Goal: Task Accomplishment & Management: Manage account settings

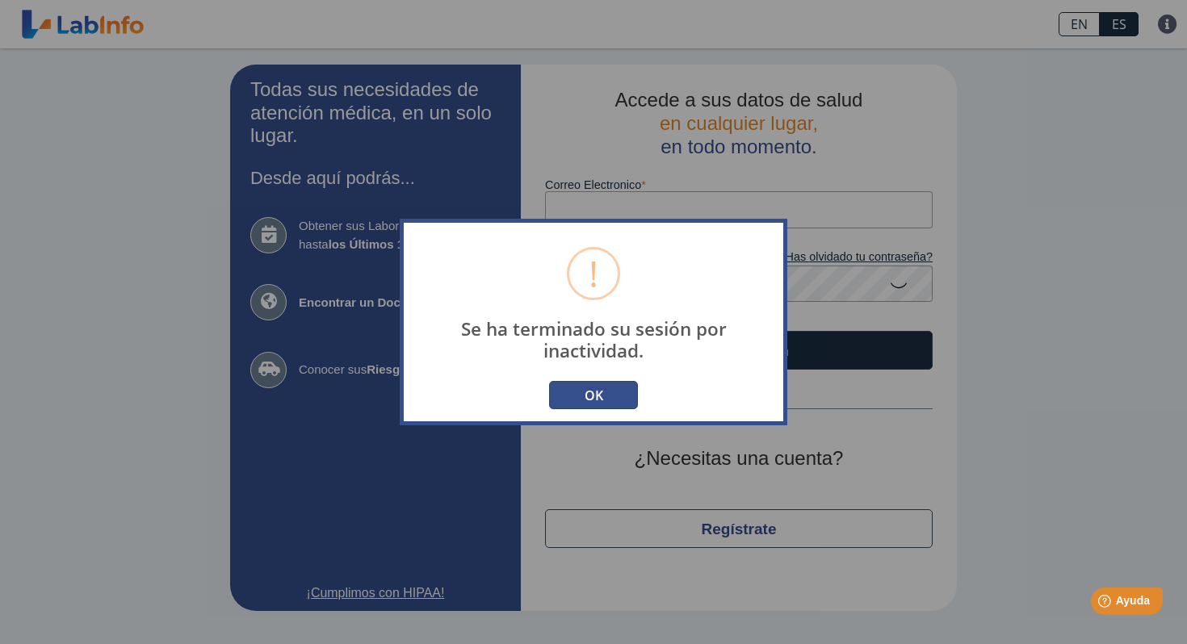
click at [593, 399] on button "OK" at bounding box center [593, 395] width 89 height 28
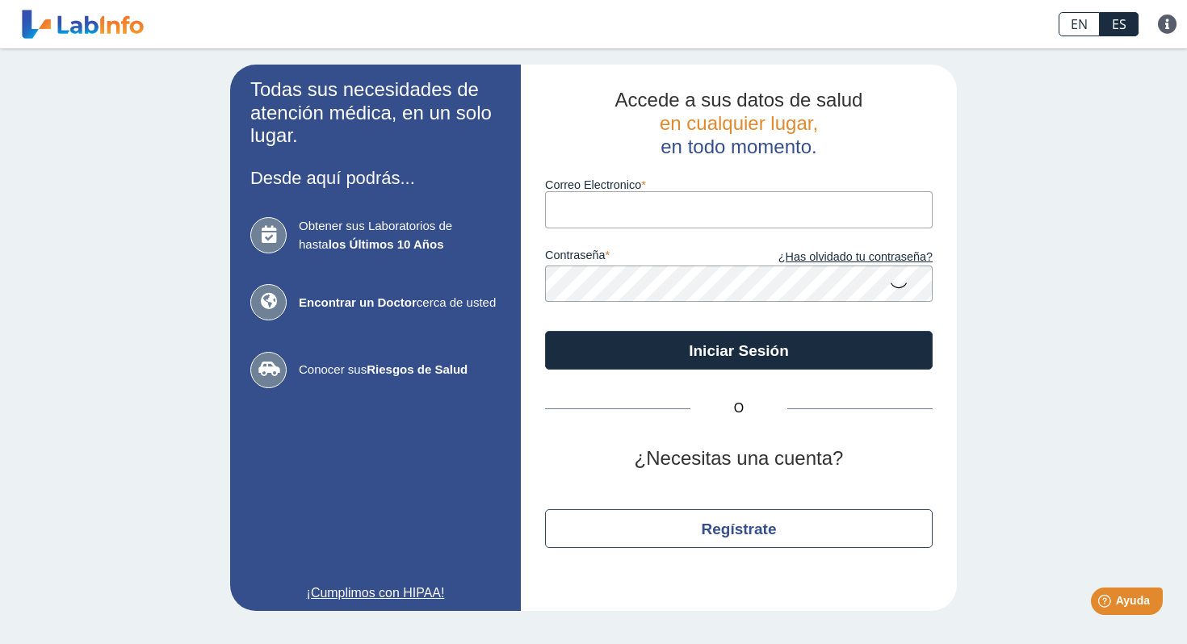
click at [815, 203] on input "Correo Electronico" at bounding box center [739, 209] width 388 height 36
type input "[PERSON_NAME][EMAIL_ADDRESS][DOMAIN_NAME]"
click at [545, 331] on button "Iniciar Sesión" at bounding box center [739, 350] width 388 height 39
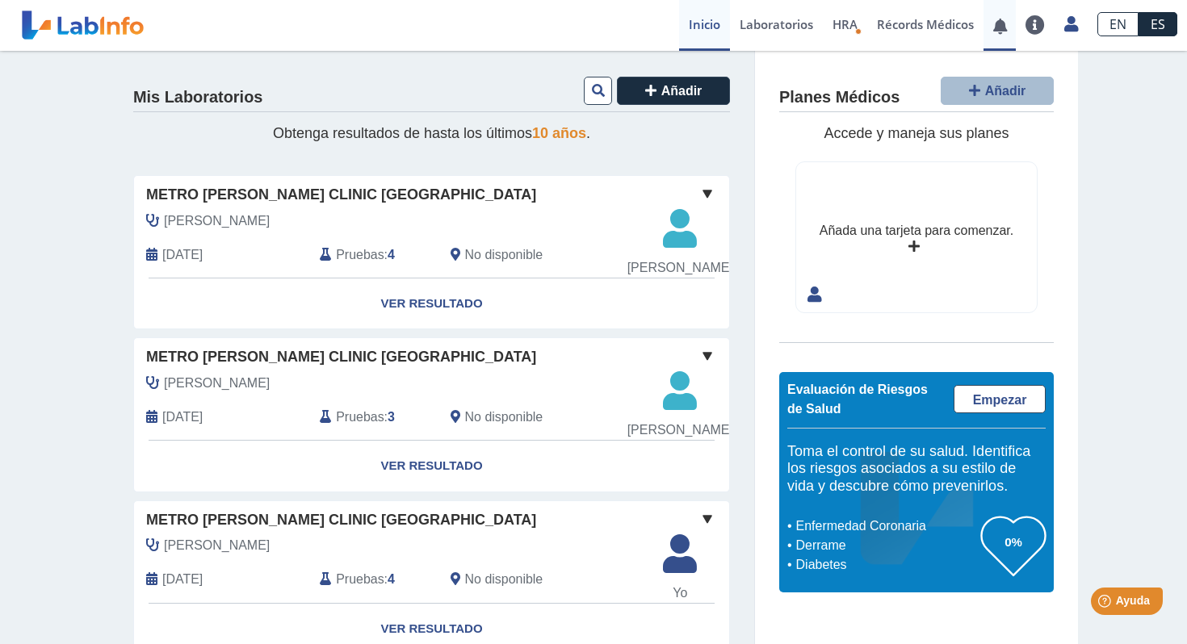
click at [1004, 26] on link at bounding box center [999, 26] width 33 height 12
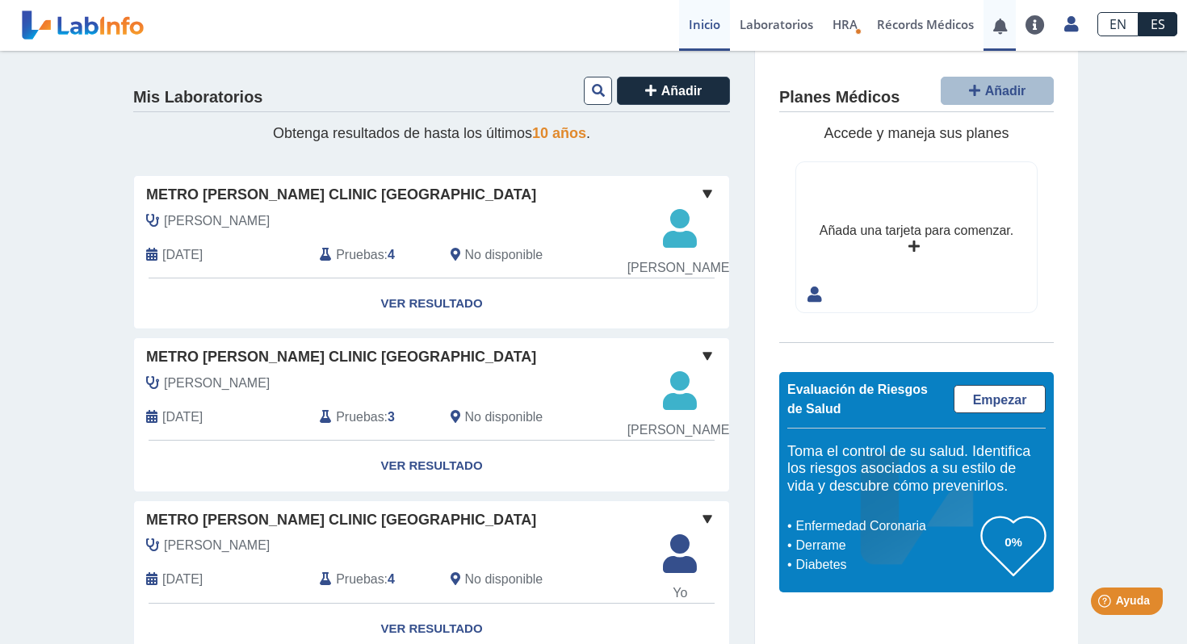
click at [1000, 26] on link at bounding box center [999, 26] width 33 height 12
